Goal: Task Accomplishment & Management: Use online tool/utility

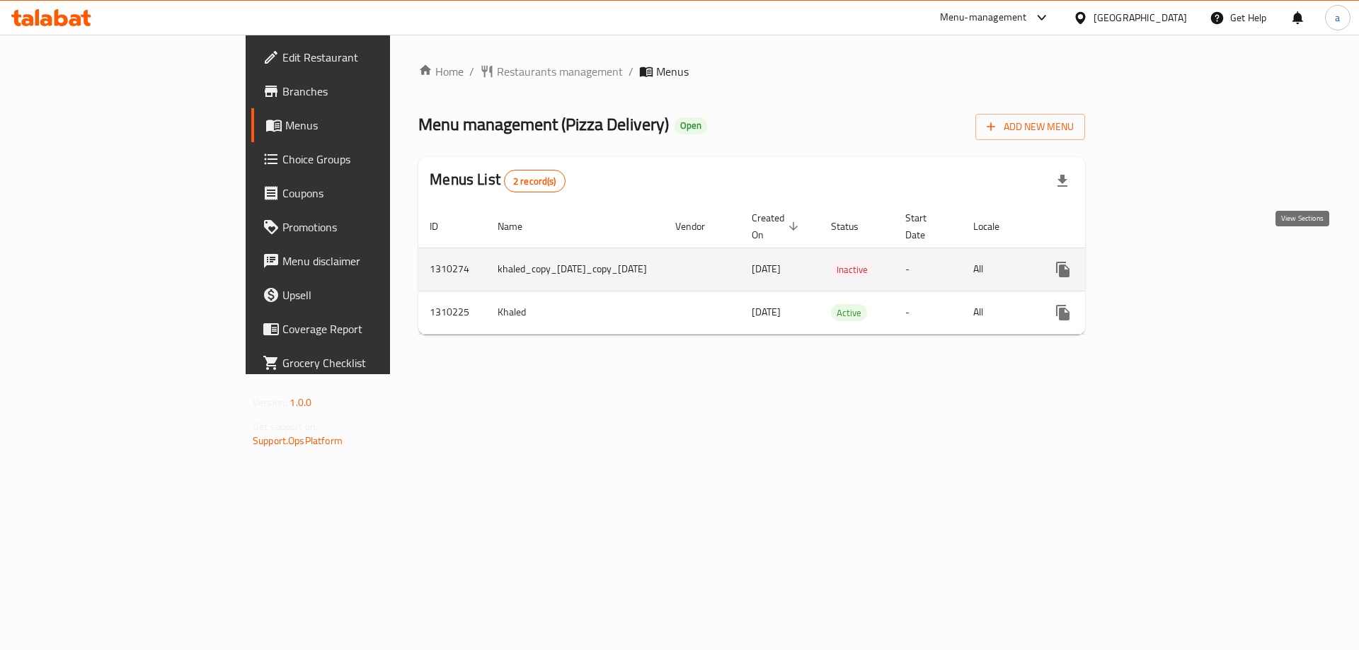
click at [1182, 257] on link "enhanced table" at bounding box center [1165, 270] width 34 height 34
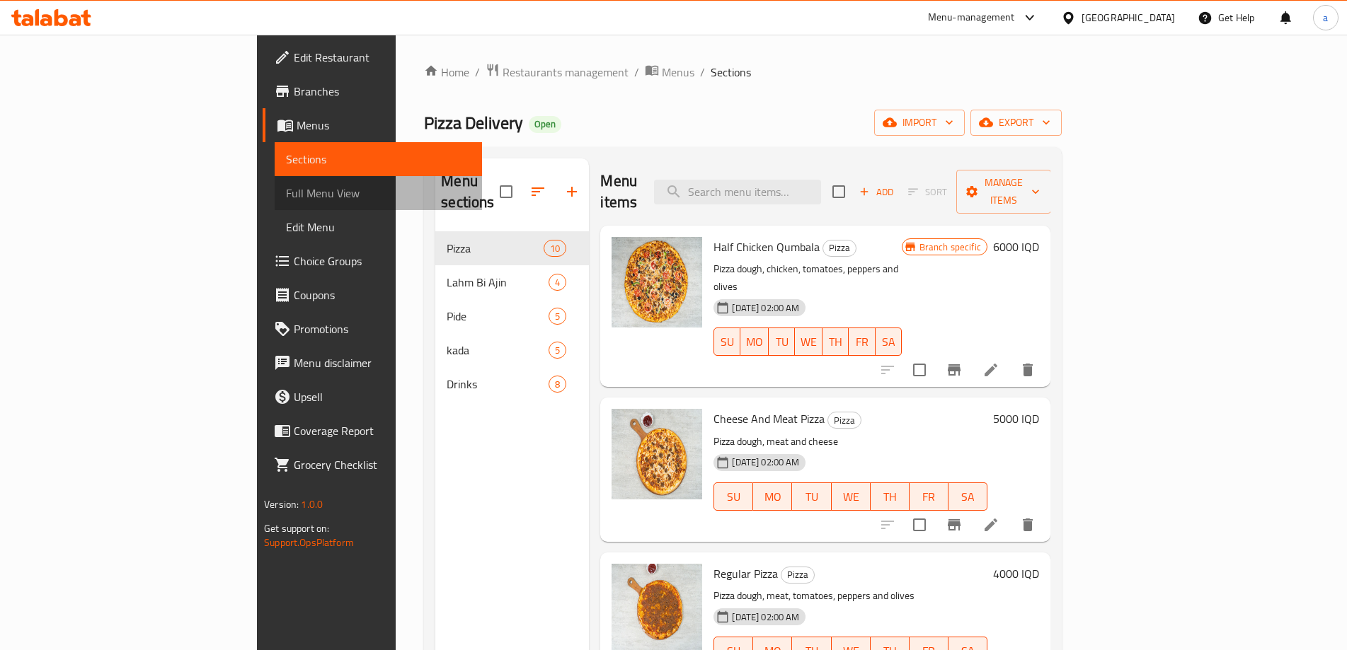
click at [286, 194] on span "Full Menu View" at bounding box center [378, 193] width 185 height 17
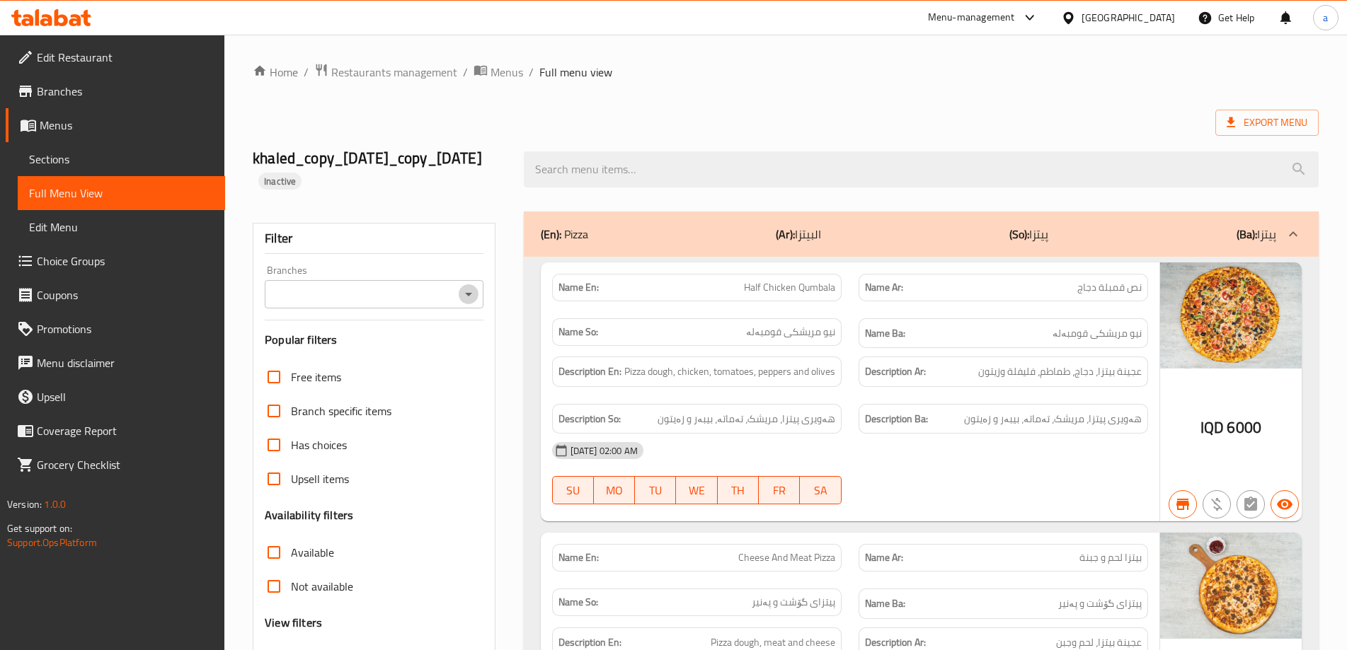
click at [469, 300] on icon "Open" at bounding box center [468, 294] width 17 height 17
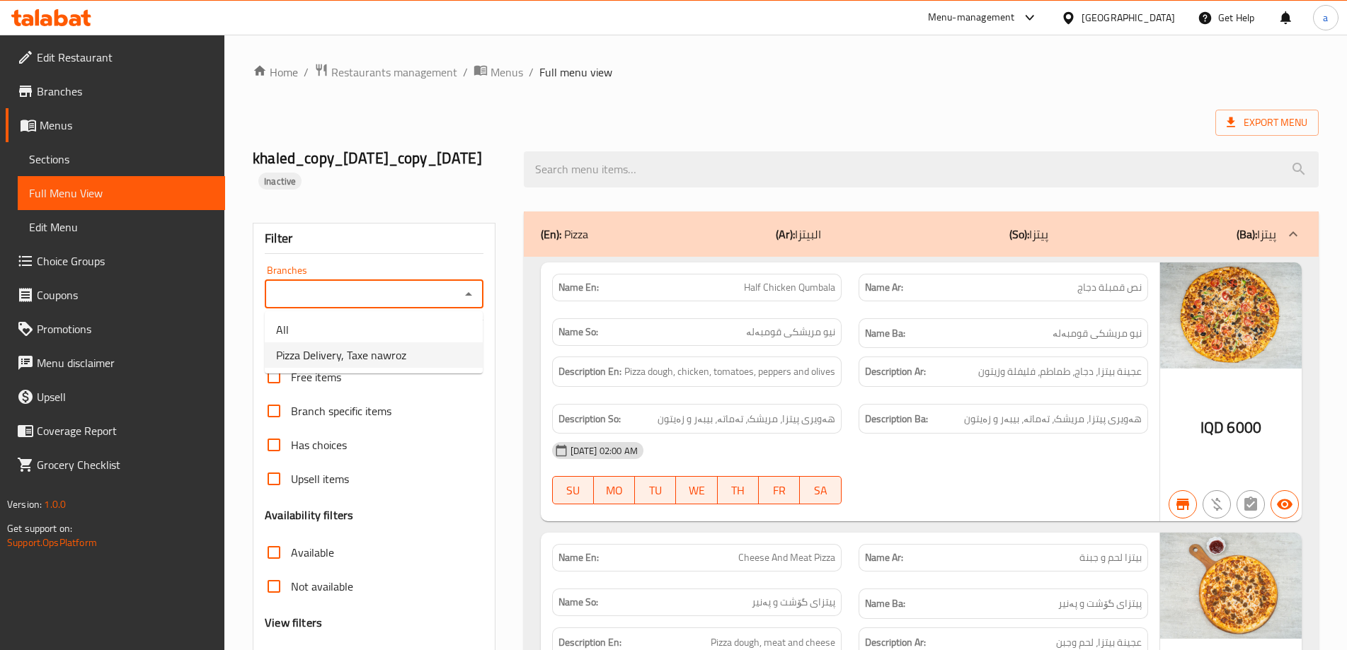
click at [435, 371] on ul "All Pizza Delivery, Taxe nawroz" at bounding box center [374, 342] width 218 height 62
click at [435, 365] on li "Pizza Delivery, Taxe nawroz" at bounding box center [374, 355] width 218 height 25
type input "Pizza Delivery, Taxe nawroz"
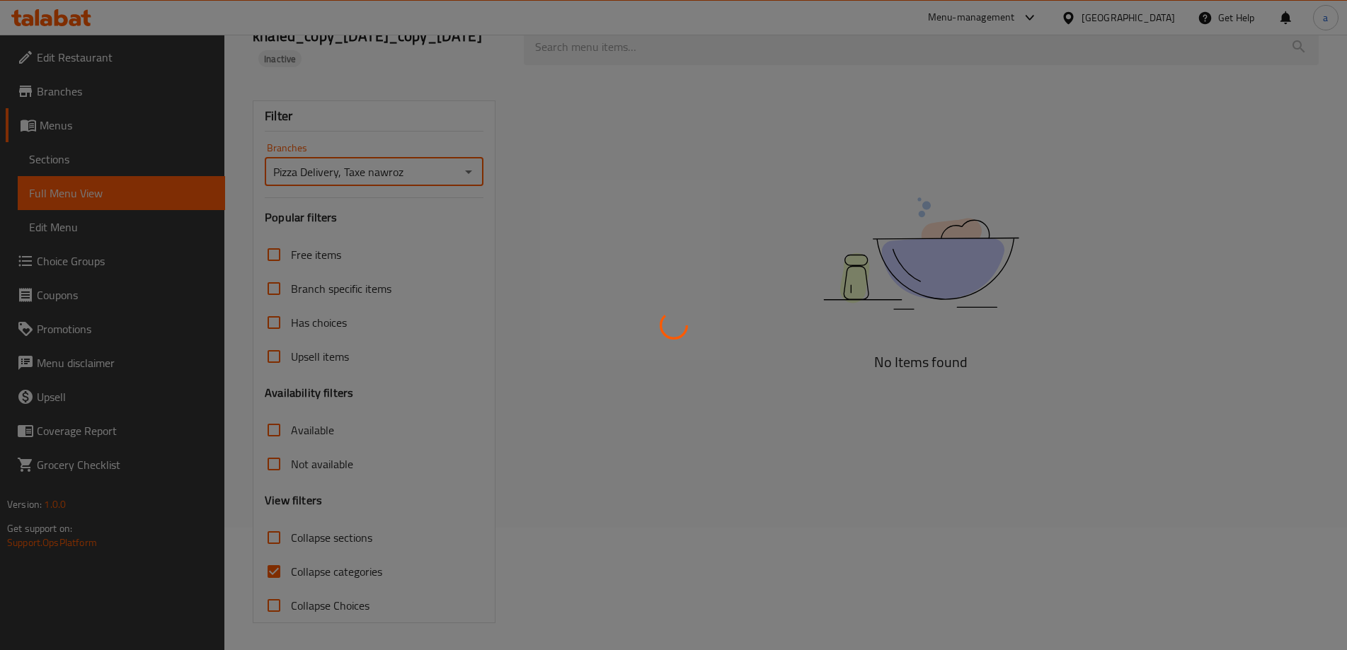
scroll to position [124, 0]
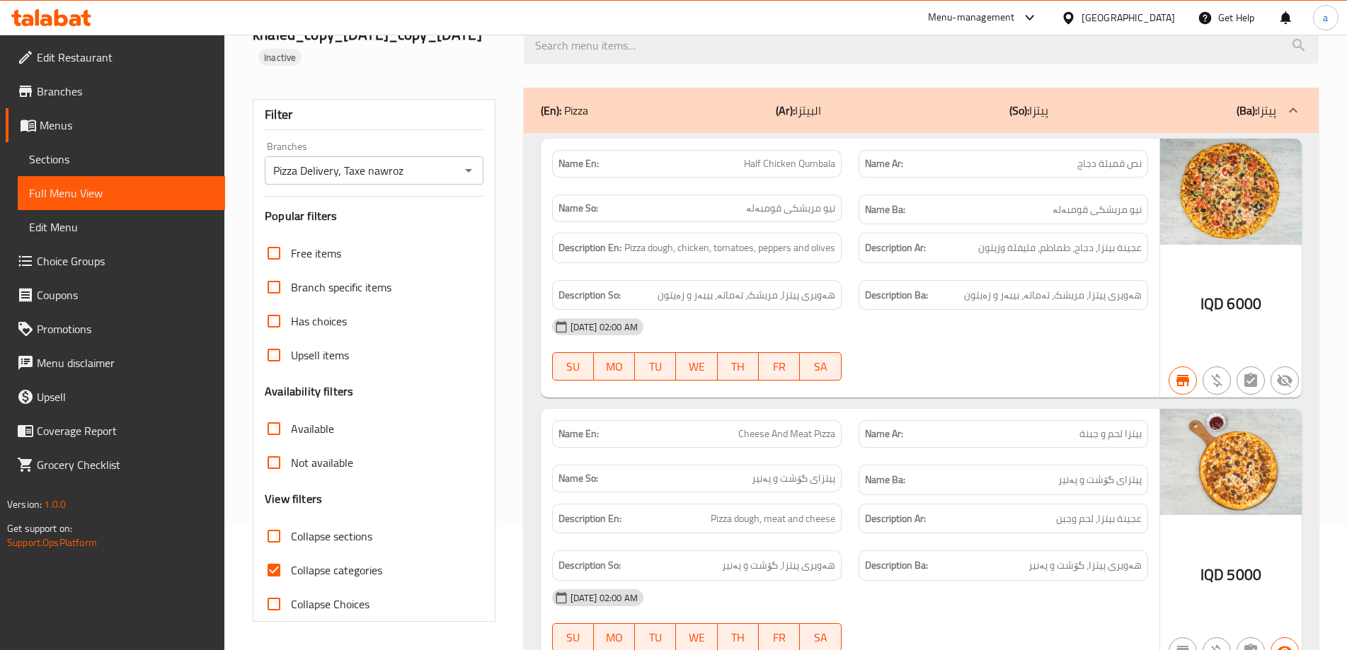
click at [320, 568] on span "Collapse categories" at bounding box center [336, 570] width 91 height 17
click at [291, 568] on input "Collapse categories" at bounding box center [274, 571] width 34 height 34
checkbox input "false"
click at [324, 549] on label "Collapse sections" at bounding box center [314, 537] width 115 height 34
click at [291, 549] on input "Collapse sections" at bounding box center [274, 537] width 34 height 34
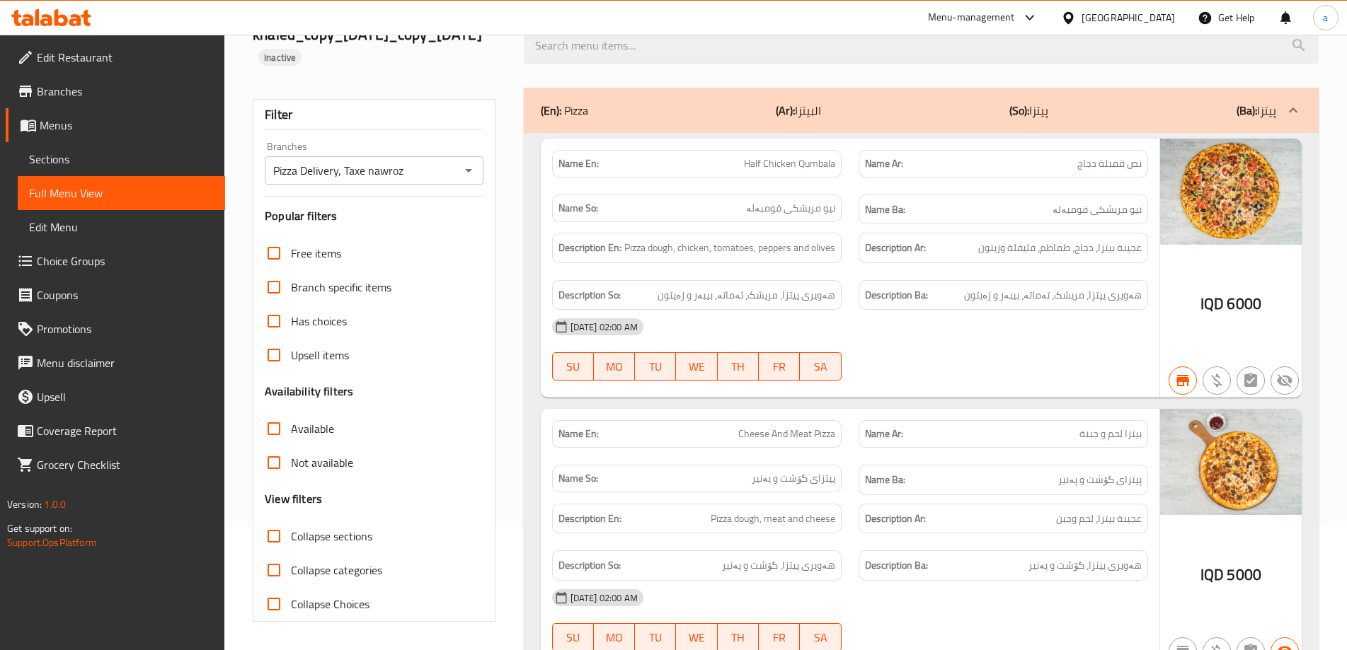
checkbox input "true"
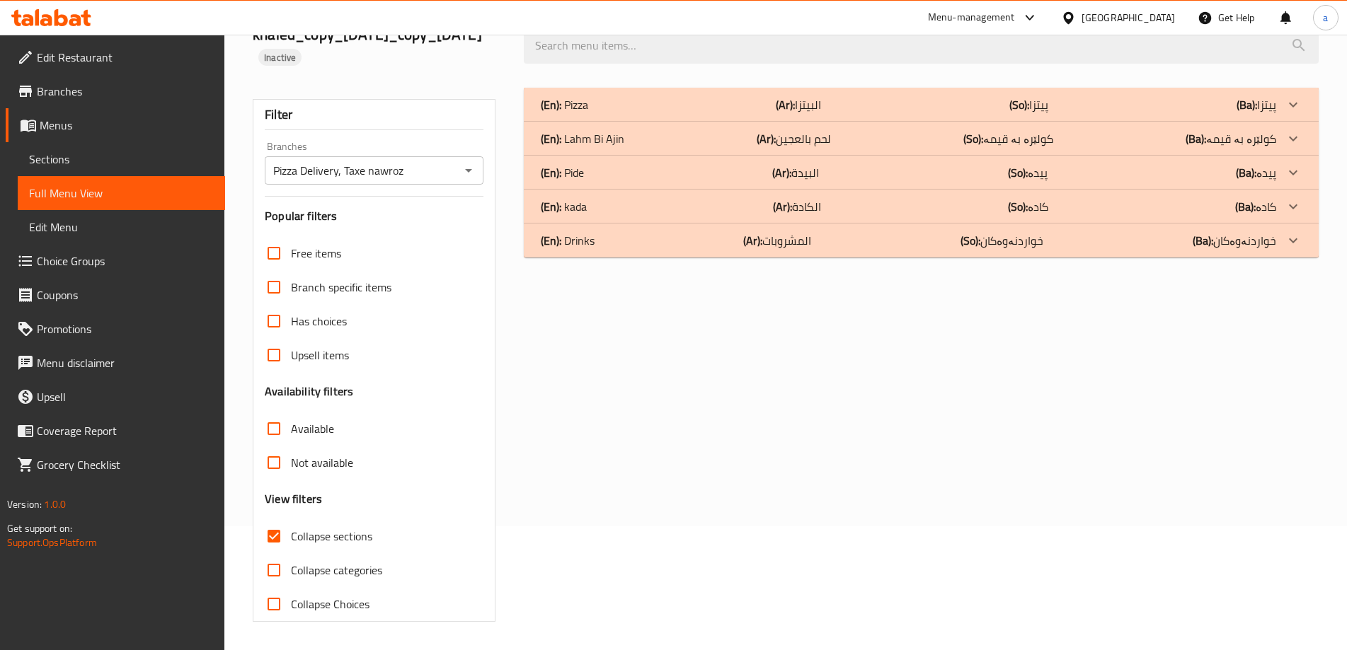
click at [661, 147] on div "(En): Lahm Bi Ajin (Ar): لحم بالعجين (So): کولێرە بە قیمە (Ba): کولێرە بە قیمە" at bounding box center [921, 139] width 795 height 34
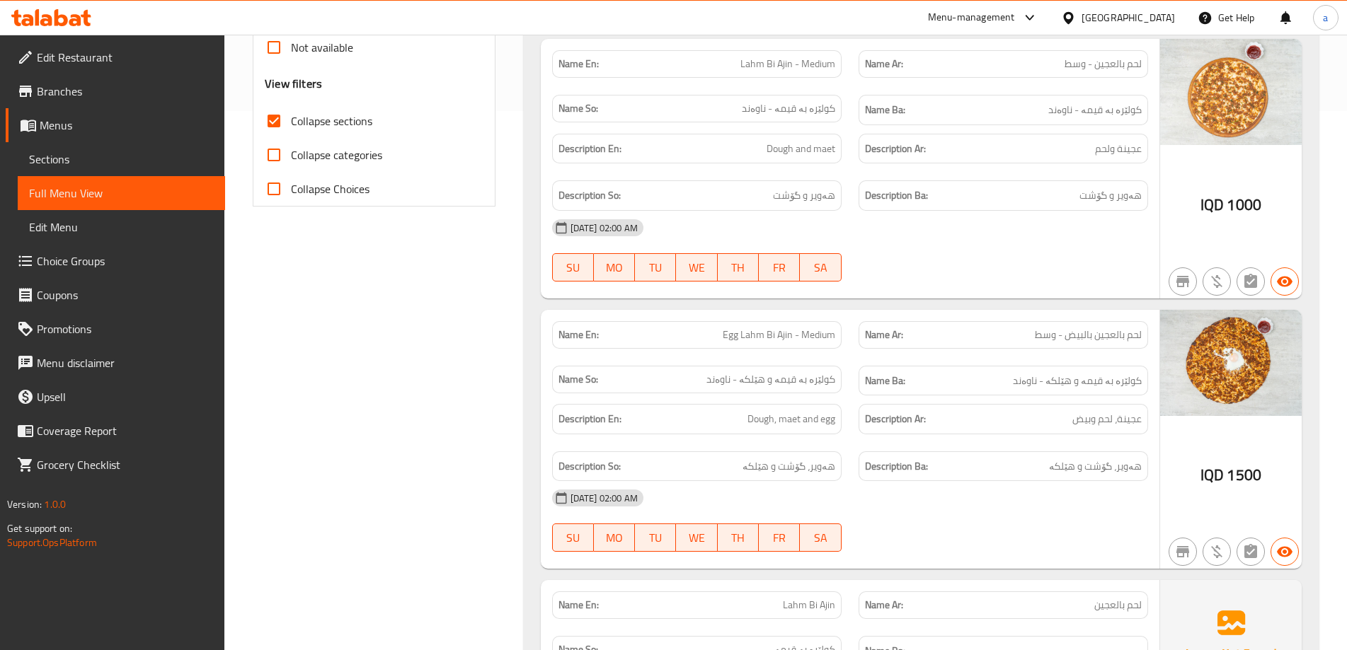
scroll to position [560, 0]
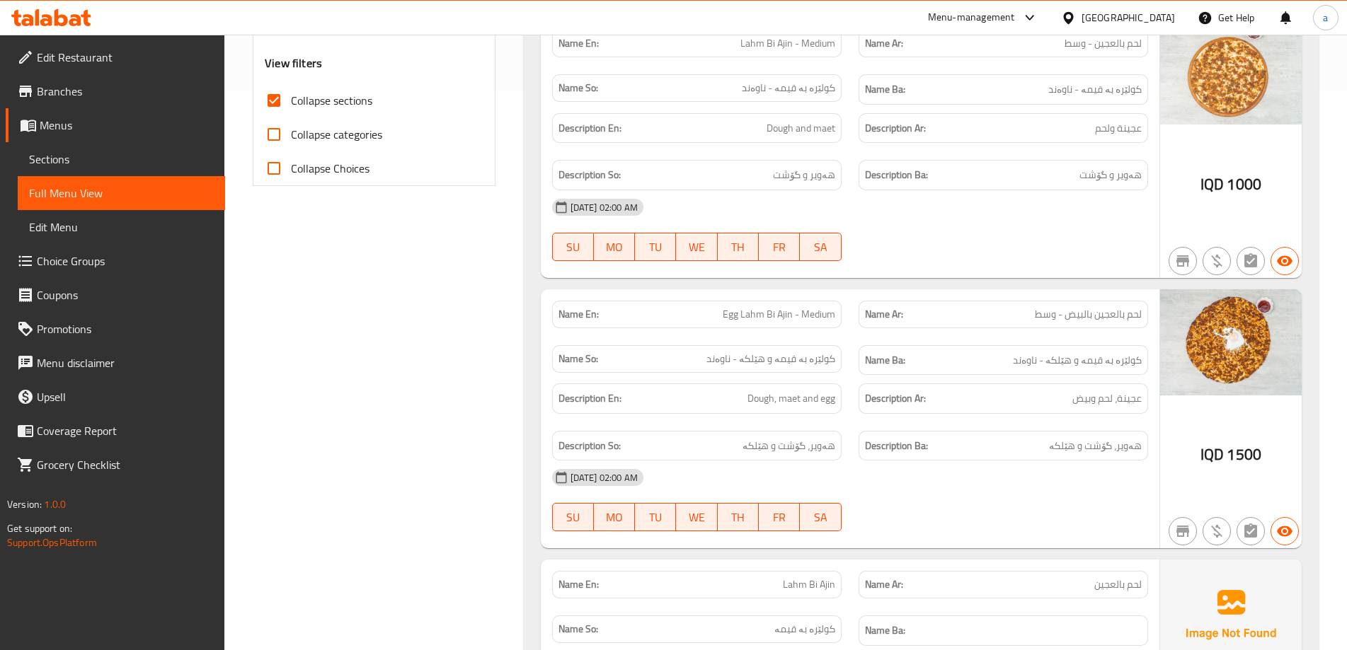
click at [61, 16] on icon at bounding box center [61, 17] width 13 height 17
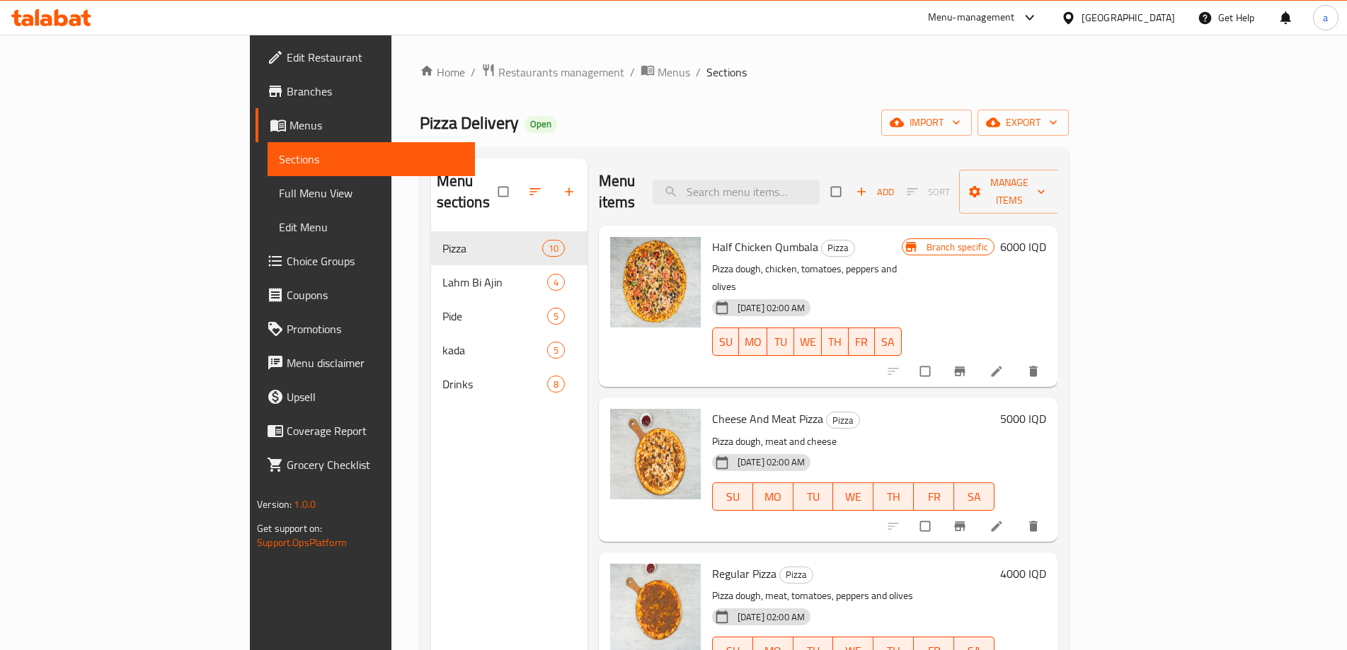
click at [289, 125] on span "Menus" at bounding box center [376, 125] width 174 height 17
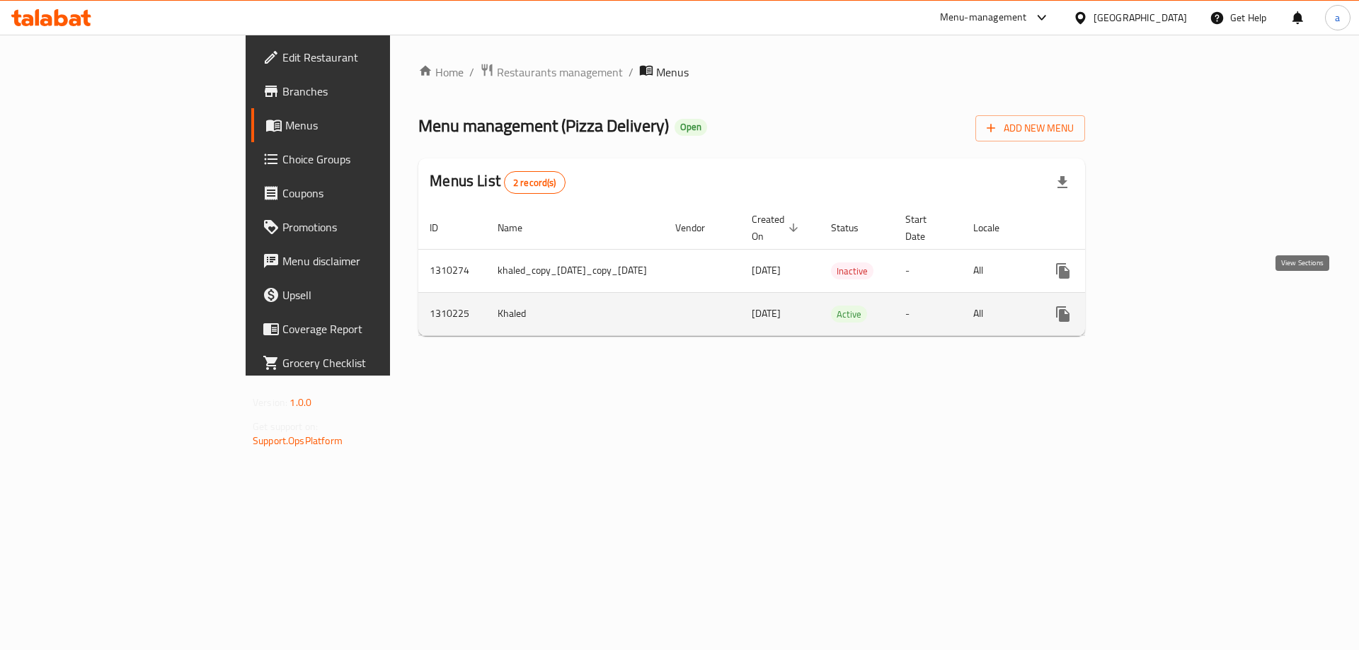
click at [1174, 306] on icon "enhanced table" at bounding box center [1165, 314] width 17 height 17
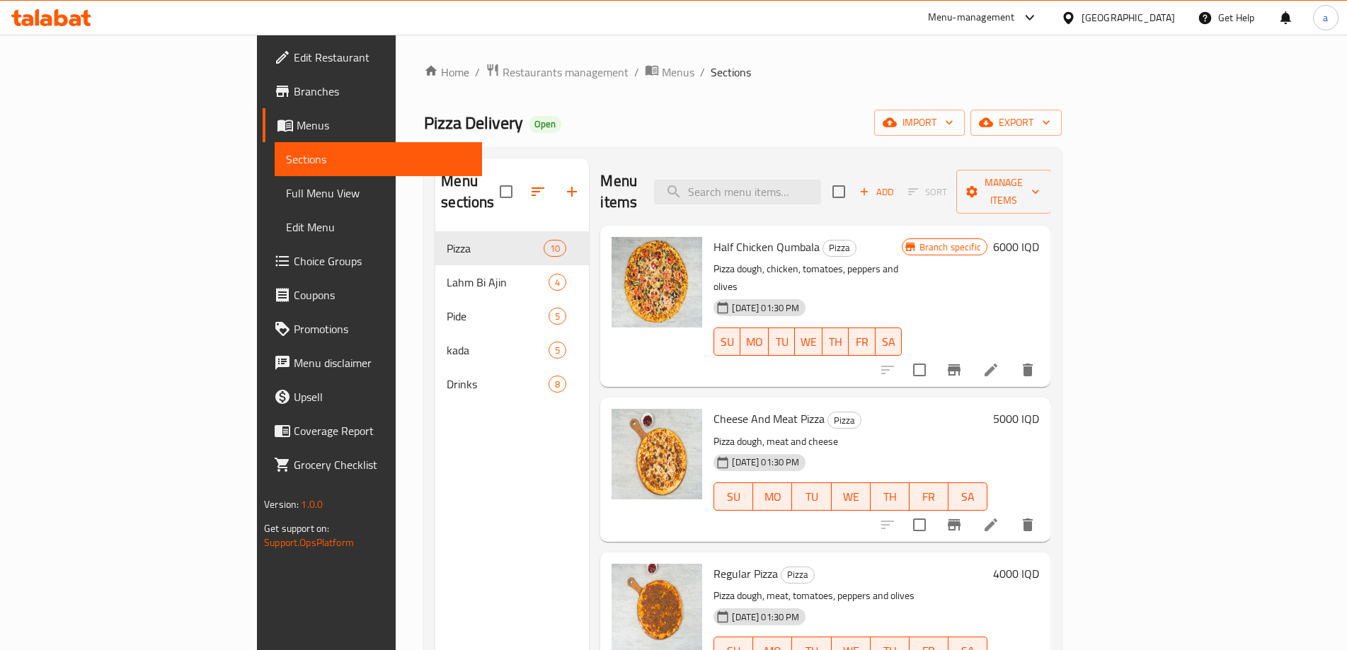
click at [286, 186] on span "Full Menu View" at bounding box center [378, 193] width 185 height 17
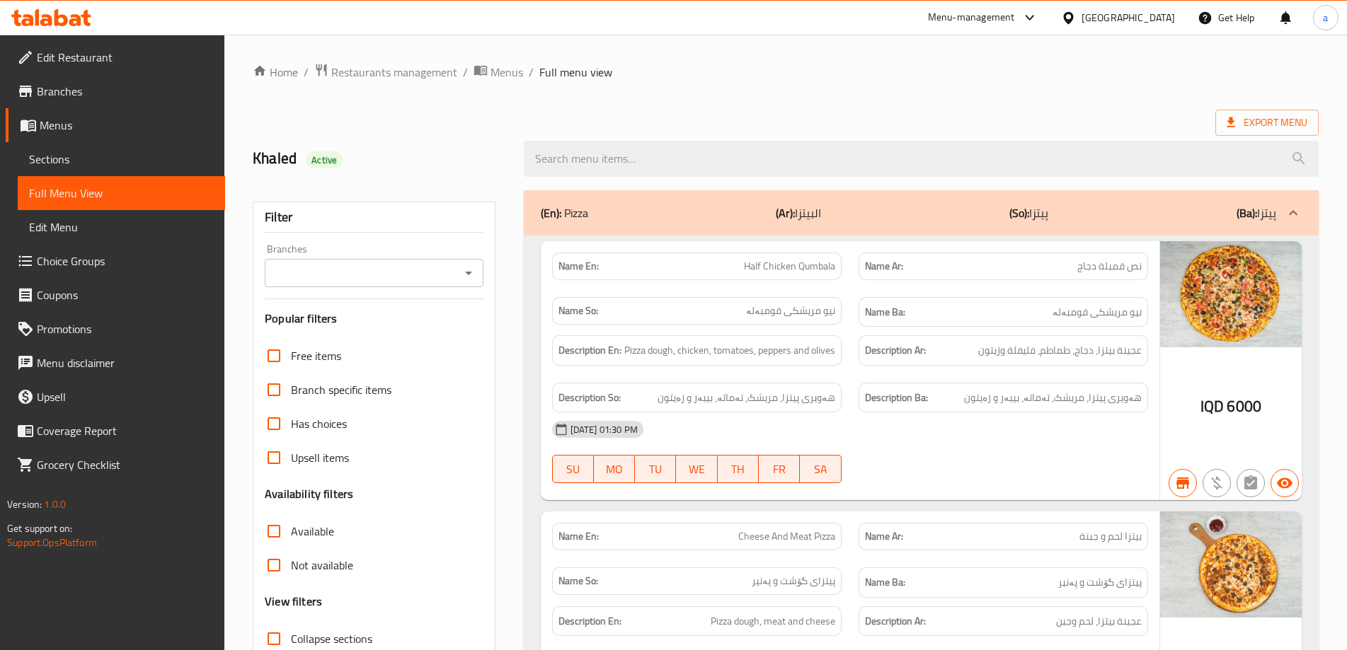
click at [465, 275] on icon "Open" at bounding box center [468, 273] width 17 height 17
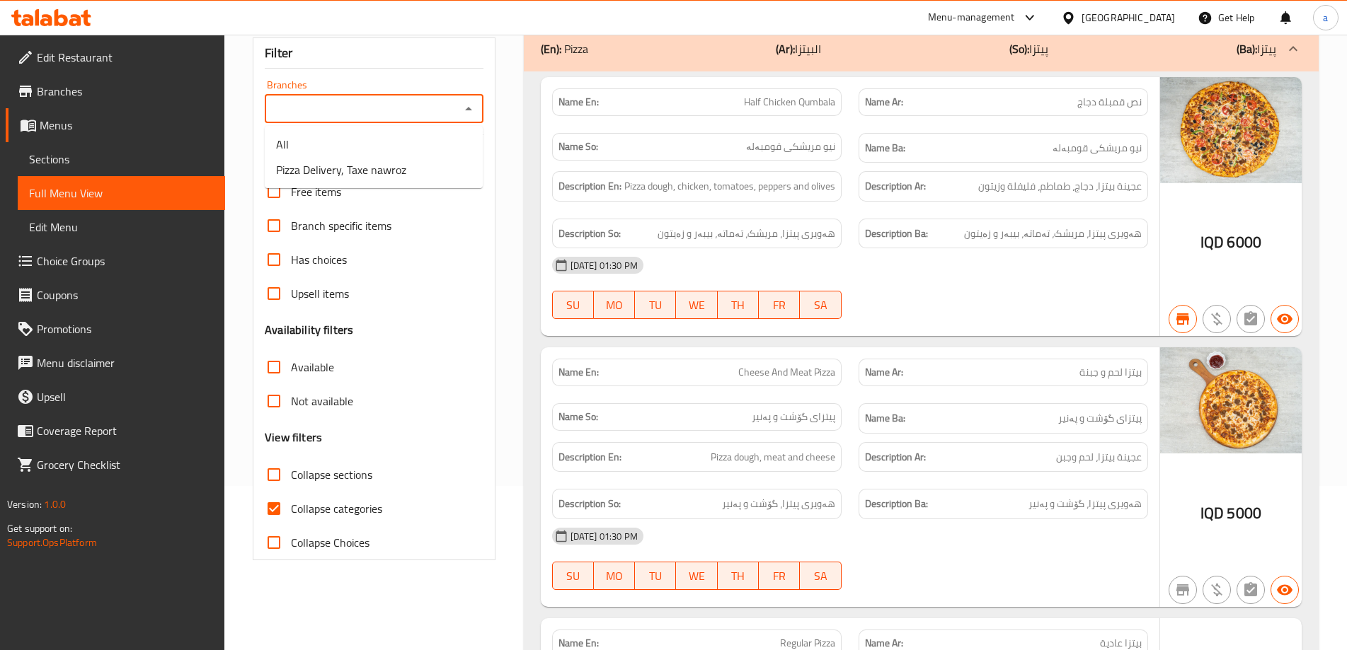
scroll to position [283, 0]
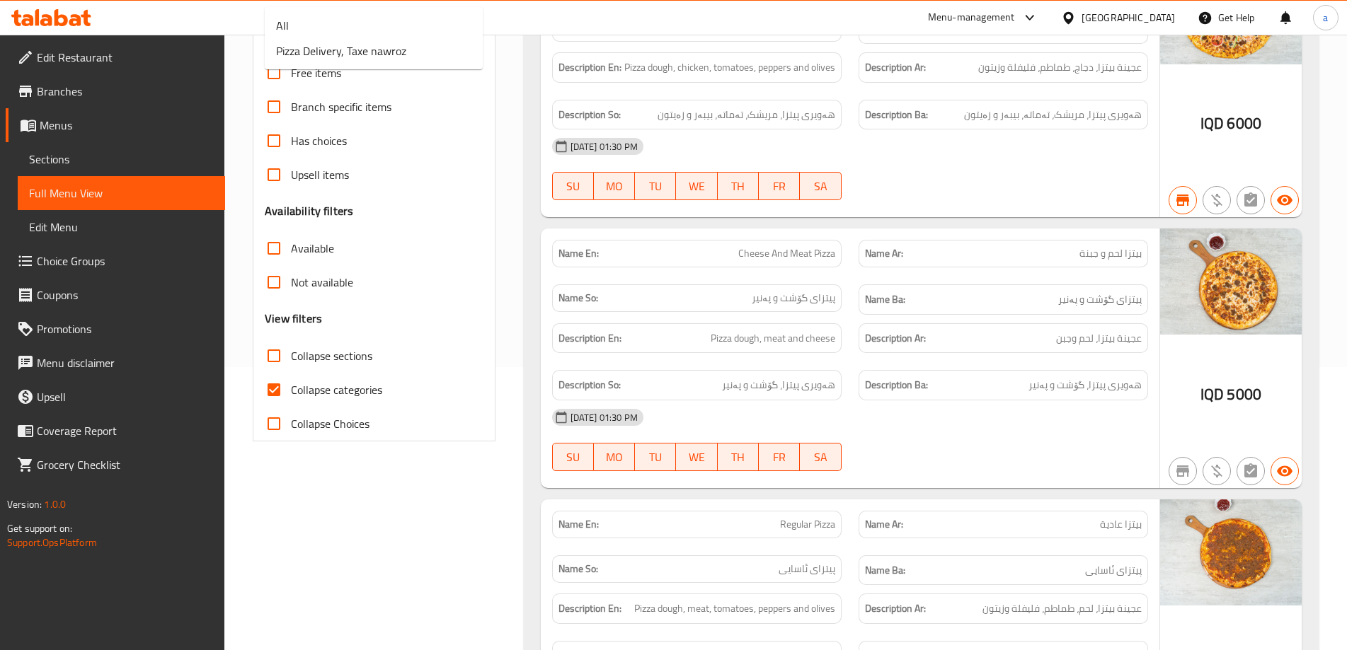
click at [318, 384] on span "Collapse categories" at bounding box center [336, 390] width 91 height 17
click at [291, 384] on input "Collapse categories" at bounding box center [274, 390] width 34 height 34
checkbox input "false"
click at [321, 358] on span "Collapse sections" at bounding box center [331, 356] width 81 height 17
click at [291, 358] on input "Collapse sections" at bounding box center [274, 356] width 34 height 34
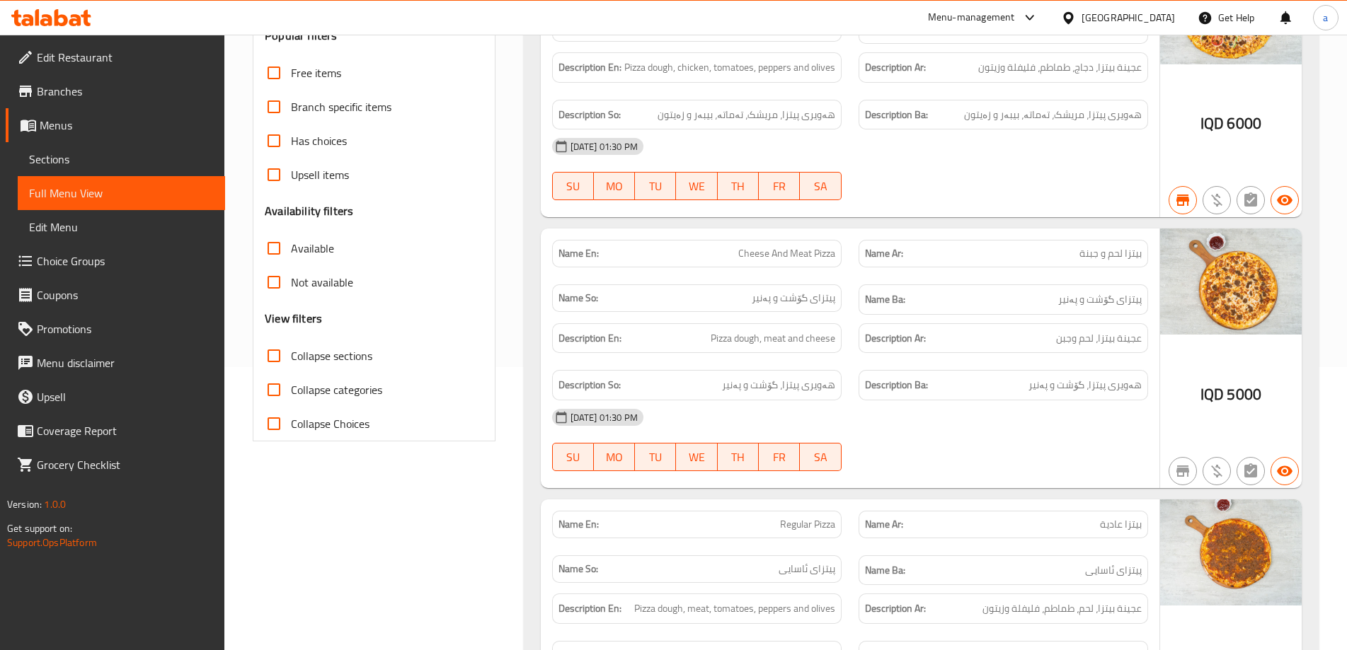
checkbox input "true"
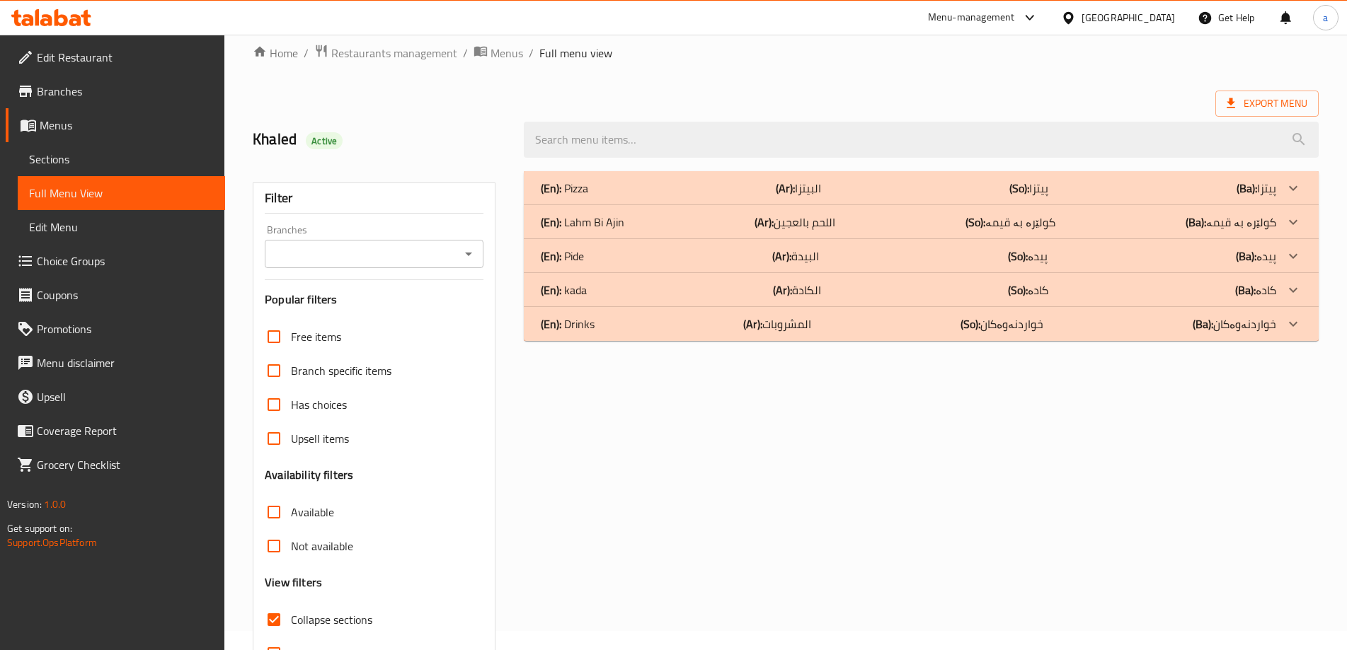
scroll to position [0, 0]
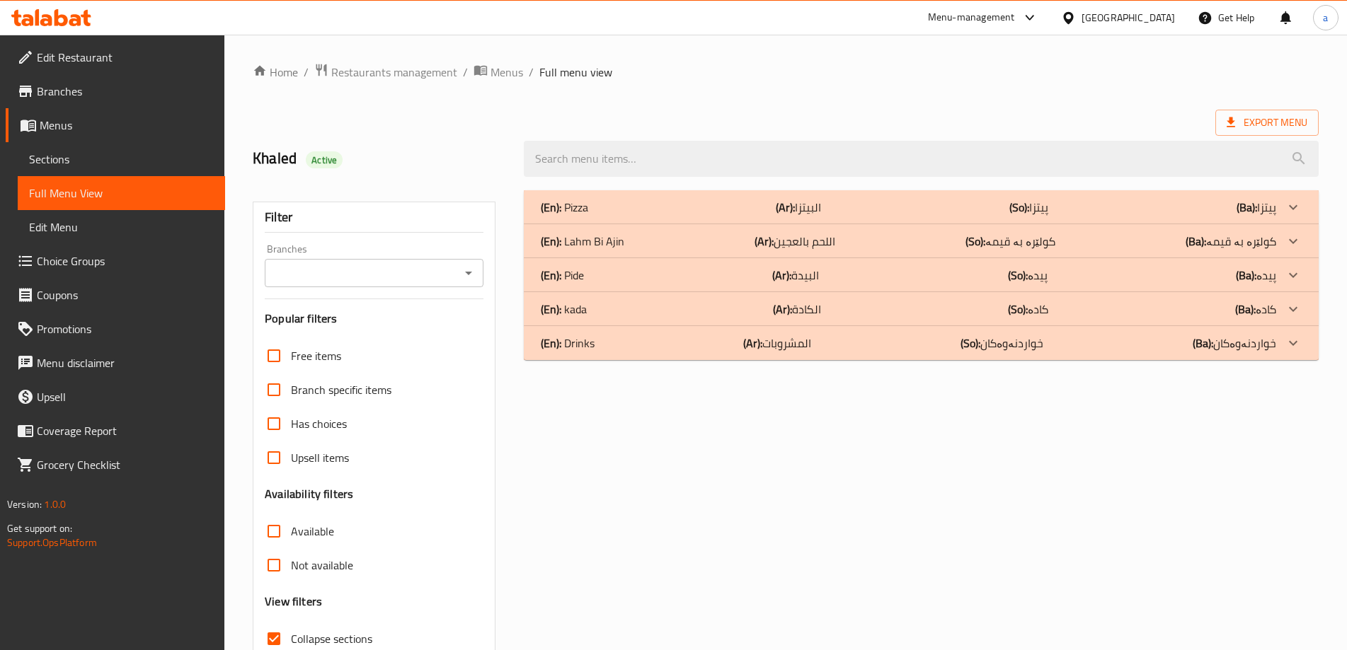
click at [469, 279] on icon "Open" at bounding box center [468, 273] width 17 height 17
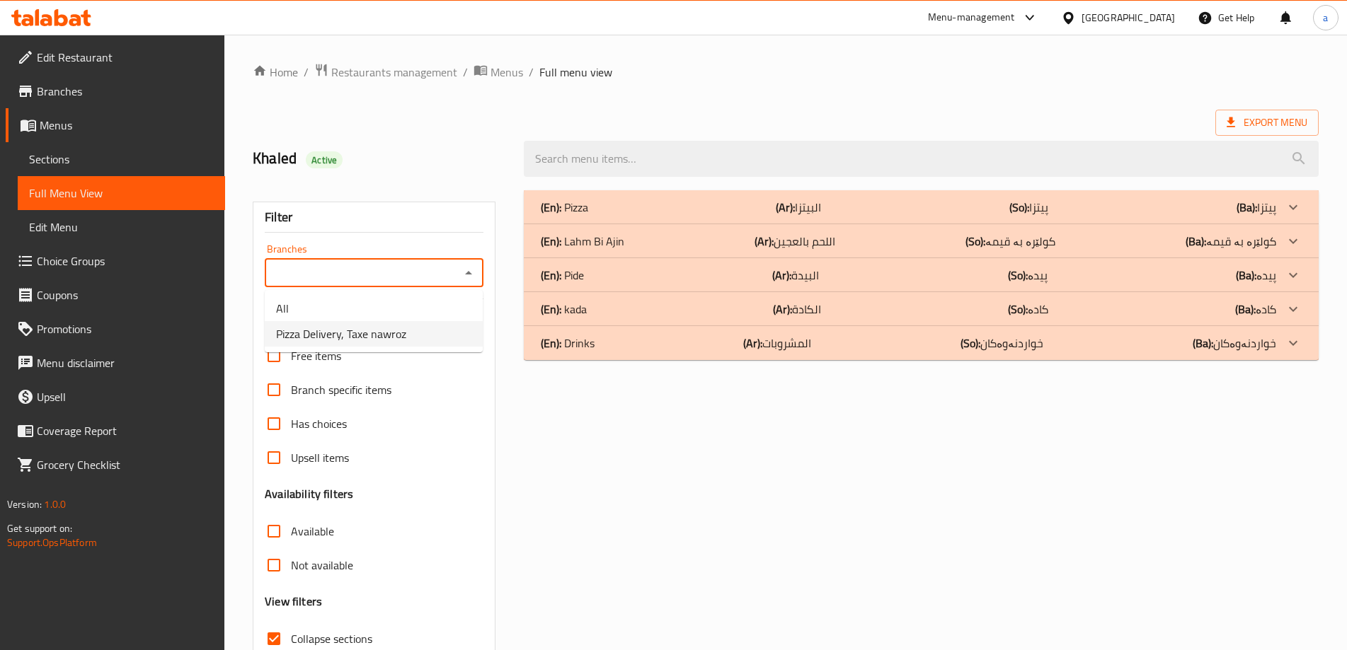
click at [431, 340] on li "Pizza Delivery, Taxe nawroz" at bounding box center [374, 333] width 218 height 25
type input "Pizza Delivery, Taxe nawroz"
click at [874, 233] on div "(En): Lahm Bi Ajin (Ar): اللحم بالعجين (So): کولێرە بە قیمە (Ba): کولێرە بە قیمە" at bounding box center [908, 241] width 735 height 17
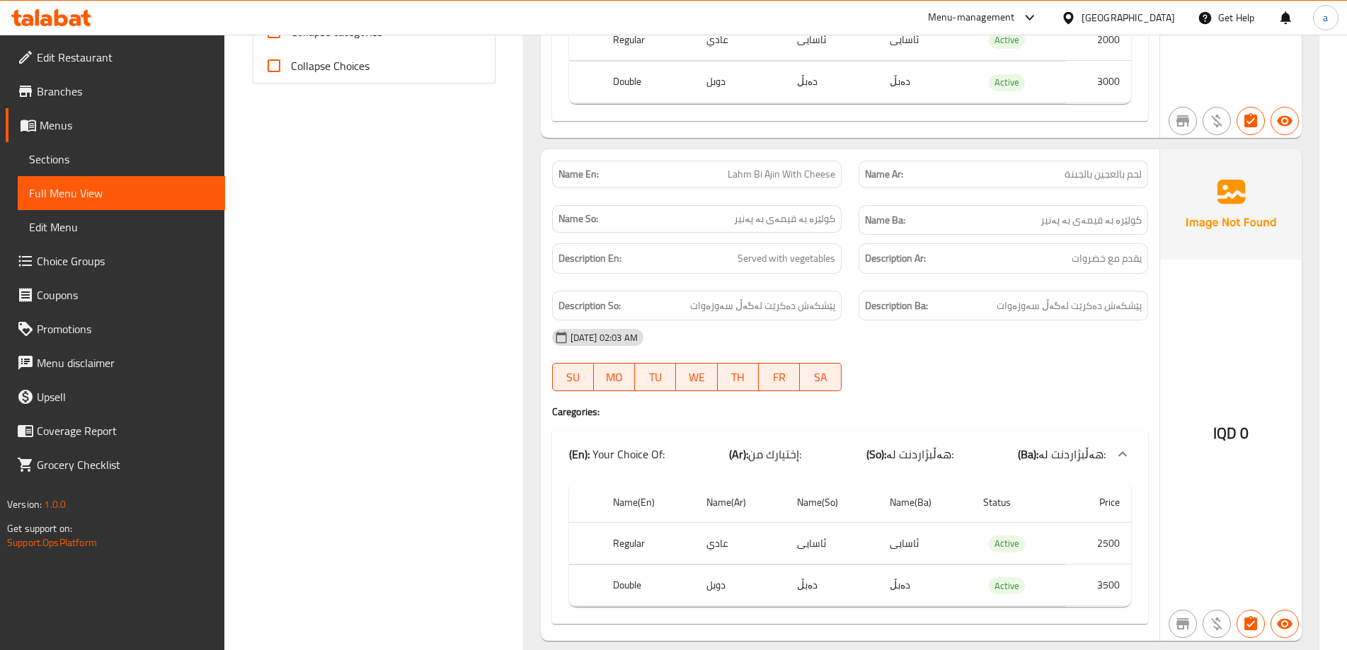
scroll to position [636, 0]
